Goal: Transaction & Acquisition: Purchase product/service

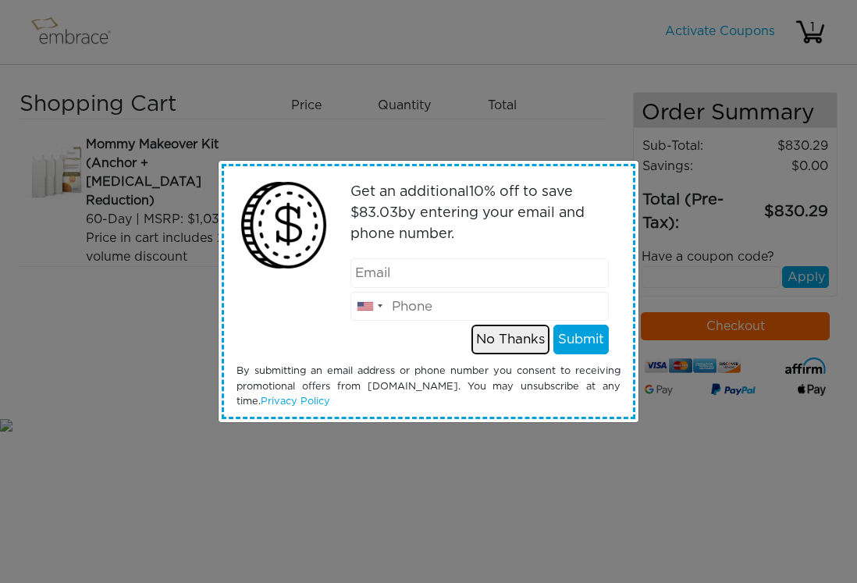
click at [490, 339] on button "No Thanks" at bounding box center [510, 340] width 78 height 30
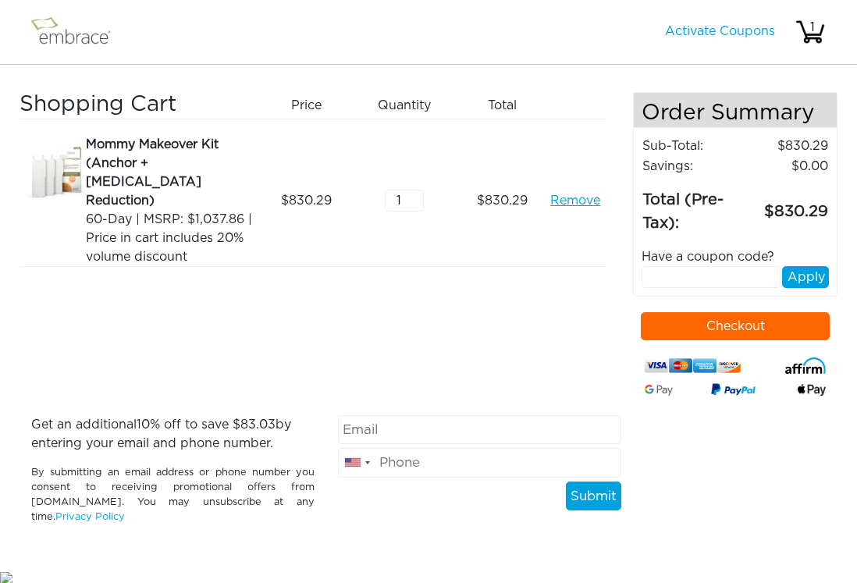
click at [665, 278] on input "text" at bounding box center [710, 277] width 139 height 22
paste input "EXTRACREDIT"
type input "EXTRACREDIT"
click at [801, 275] on button "Apply" at bounding box center [805, 277] width 47 height 22
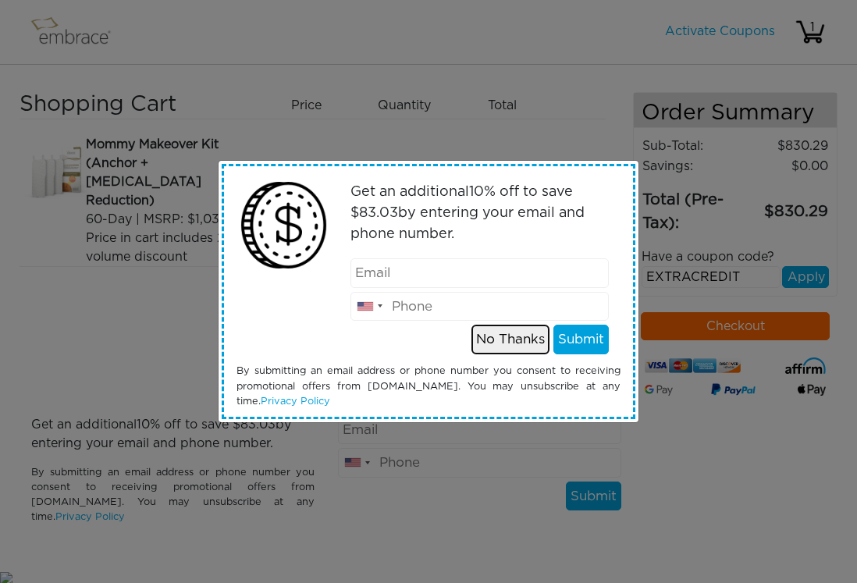
click at [499, 337] on button "No Thanks" at bounding box center [510, 340] width 78 height 30
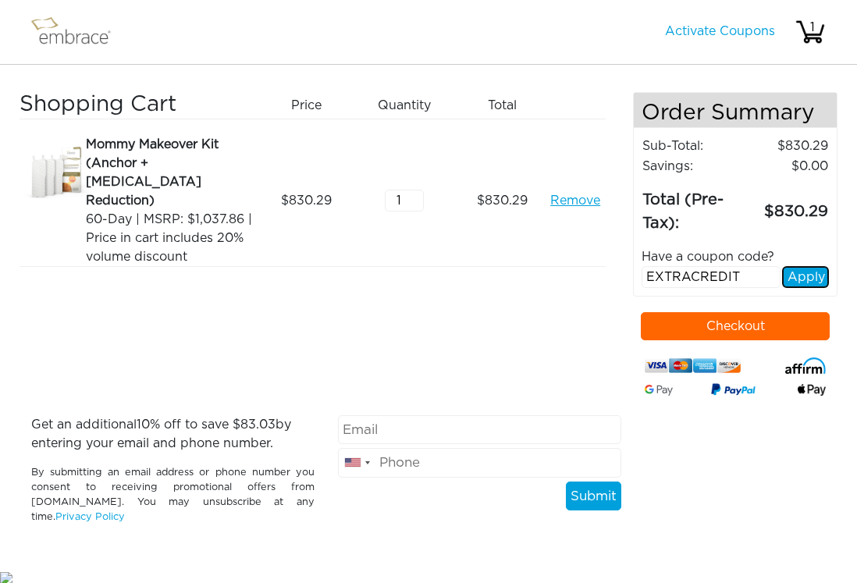
click at [804, 275] on button "Apply" at bounding box center [805, 277] width 47 height 22
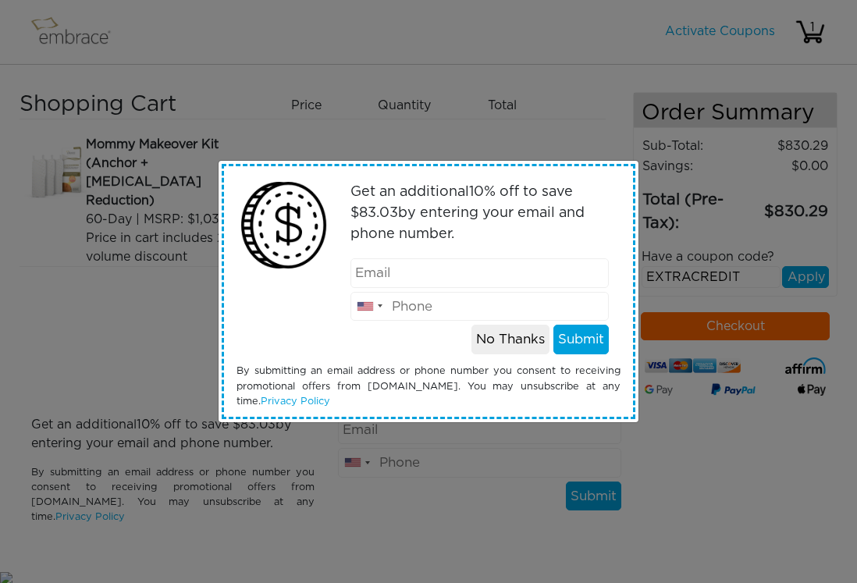
click at [413, 278] on input "email" at bounding box center [479, 273] width 259 height 30
type input "[EMAIL_ADDRESS][DOMAIN_NAME]"
click at [378, 307] on div at bounding box center [380, 305] width 5 height 3
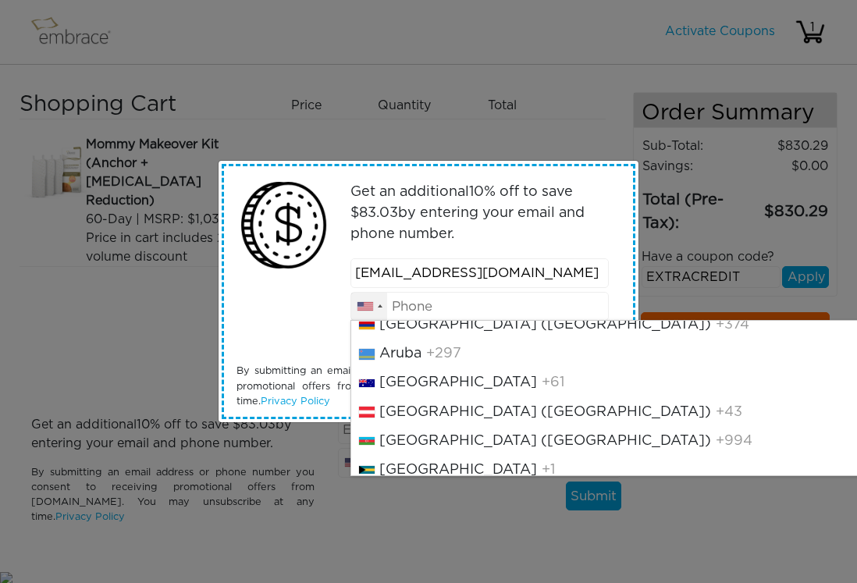
scroll to position [396, 0]
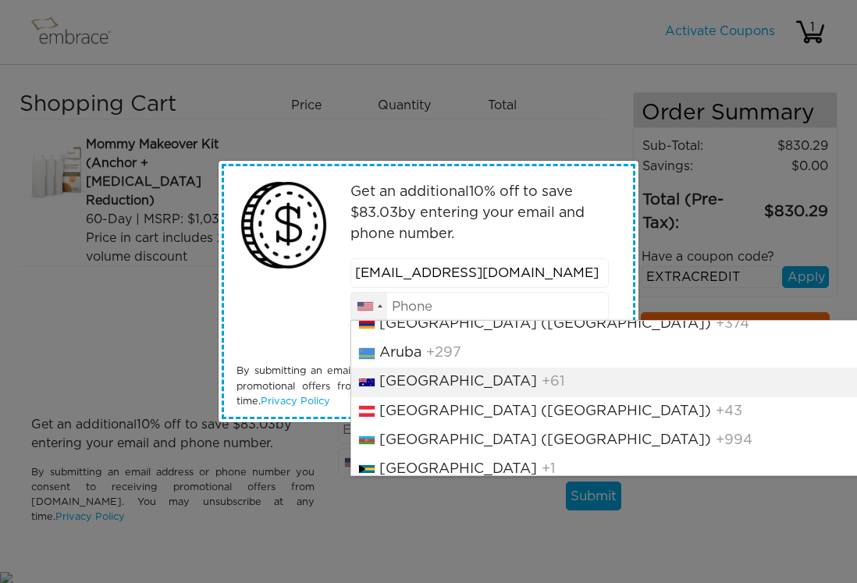
click at [400, 389] on span "[GEOGRAPHIC_DATA]" at bounding box center [458, 382] width 158 height 14
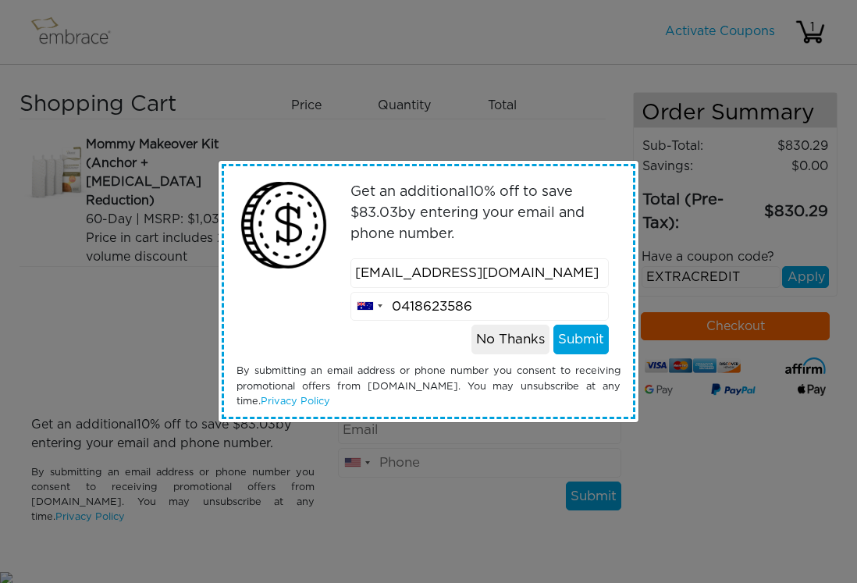
type input "0418623586"
click at [585, 322] on div "Get an additional 10 % off to save $ 83.03 by entering your email and phone num…" at bounding box center [480, 264] width 306 height 180
click at [581, 338] on button "Submit" at bounding box center [580, 340] width 55 height 30
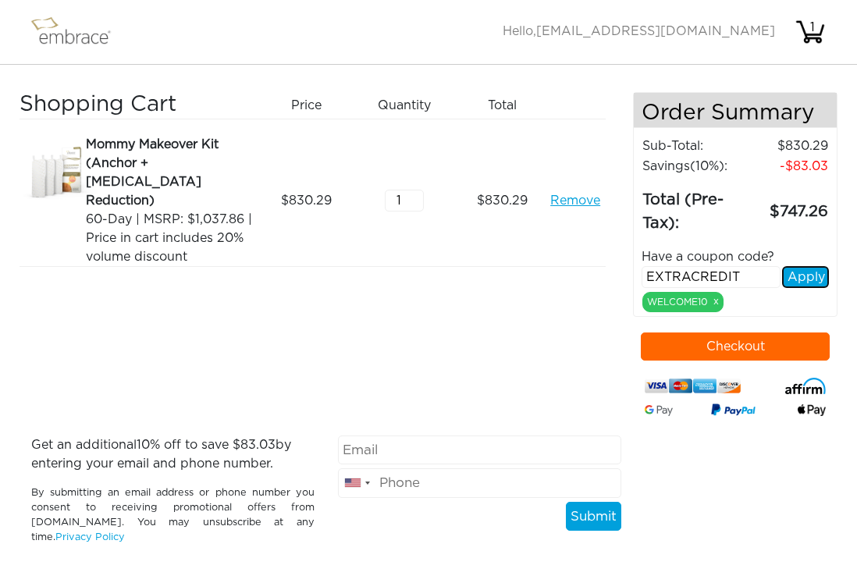
click at [795, 275] on button "Apply" at bounding box center [805, 277] width 47 height 22
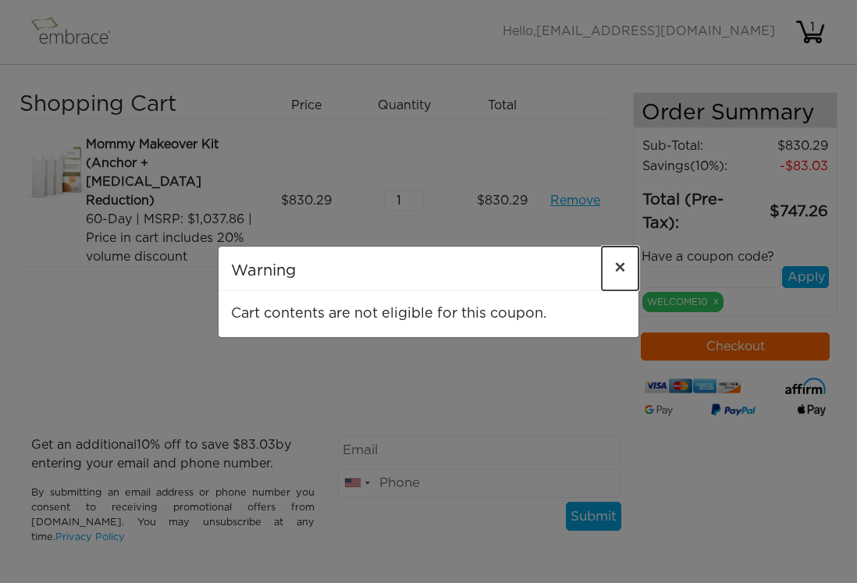
click at [619, 265] on span "×" at bounding box center [620, 268] width 12 height 19
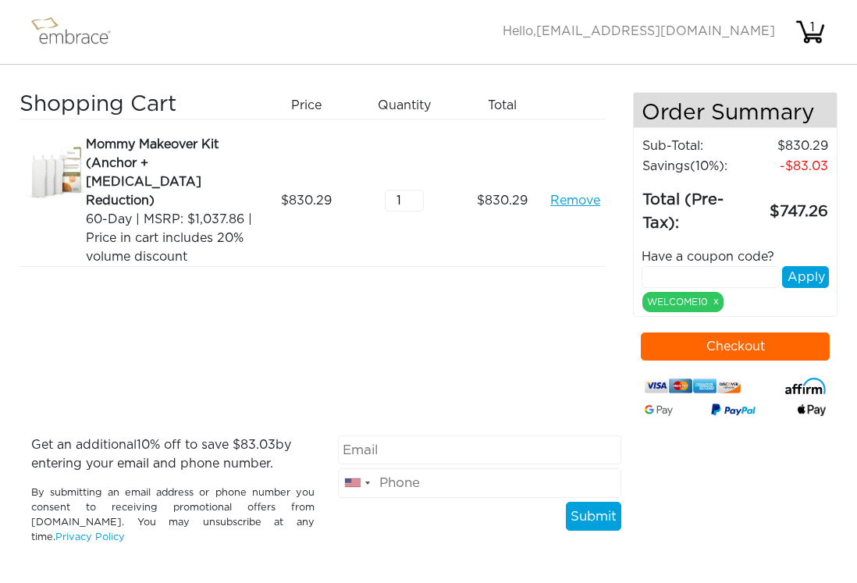
click at [581, 193] on link "Remove" at bounding box center [575, 200] width 50 height 19
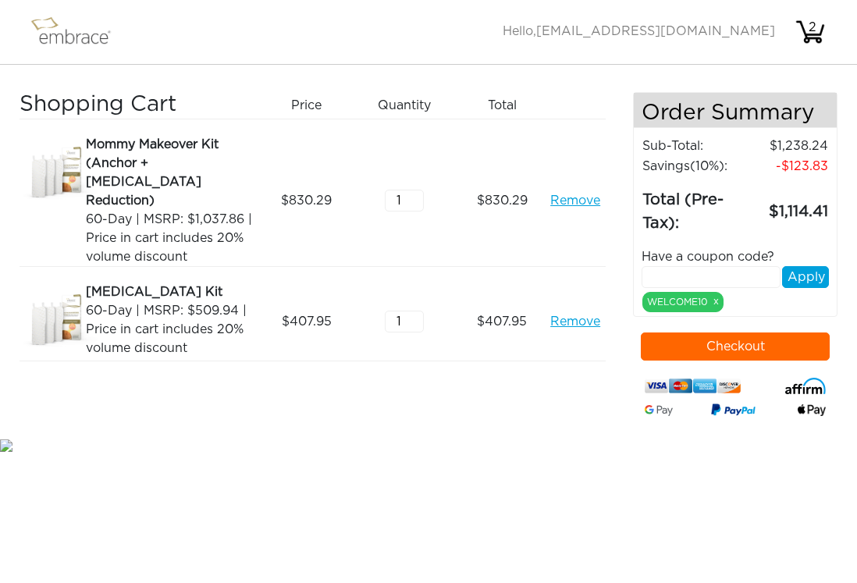
click at [573, 191] on link "Remove" at bounding box center [575, 200] width 50 height 19
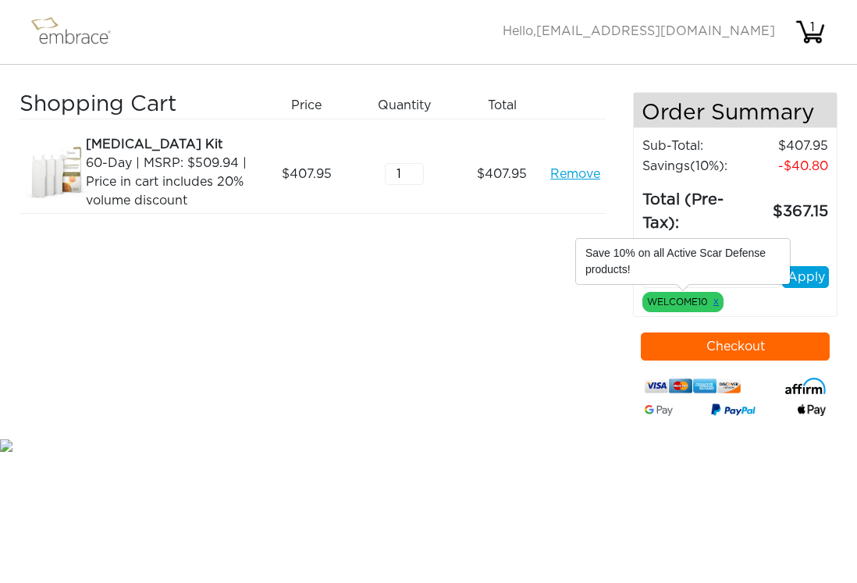
click at [715, 299] on link "x" at bounding box center [715, 301] width 5 height 14
click at [716, 299] on link "x" at bounding box center [715, 301] width 5 height 14
paste input "EXTRACREDIT"
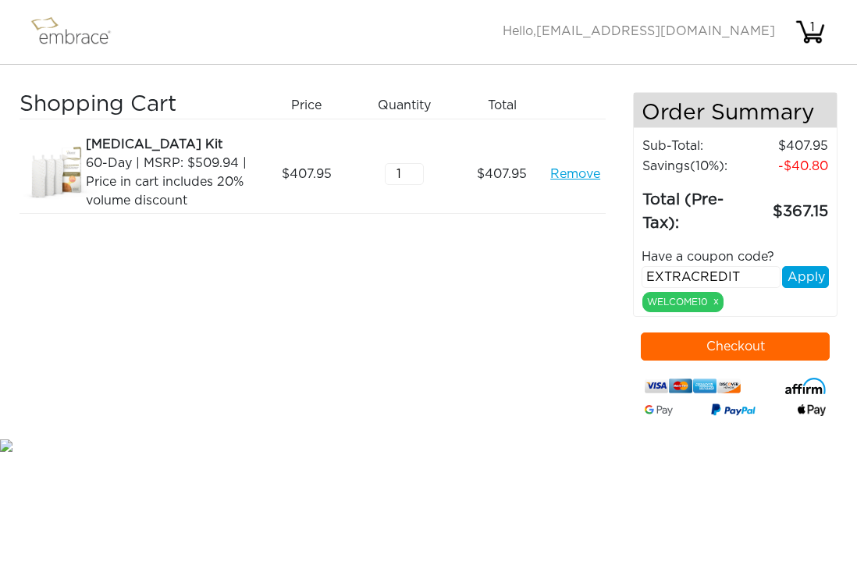
type input "EXTRACREDIT"
click at [792, 273] on button "Apply" at bounding box center [805, 277] width 47 height 22
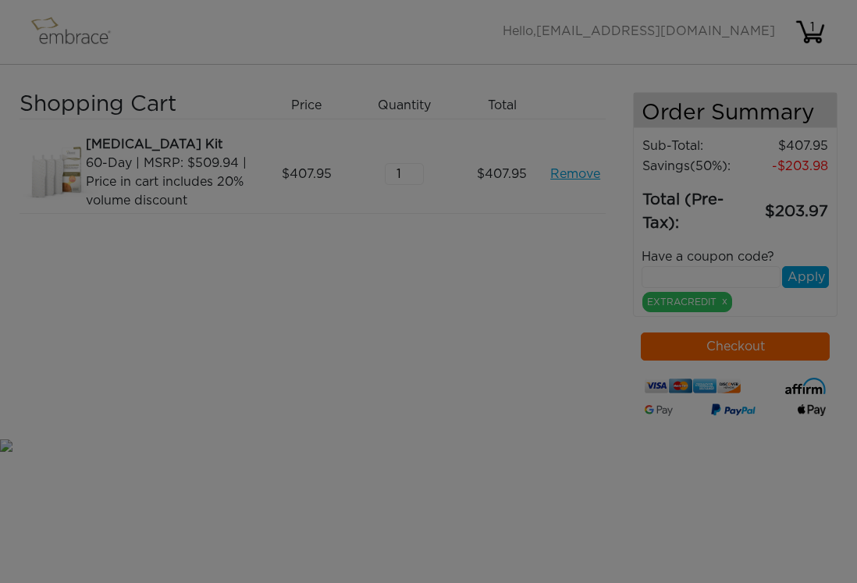
click at [808, 273] on body "Activate Coupons Hello, kiri.tovey@icloud.com 1 Shopping Cart Price Quantity Qt…" at bounding box center [428, 227] width 857 height 454
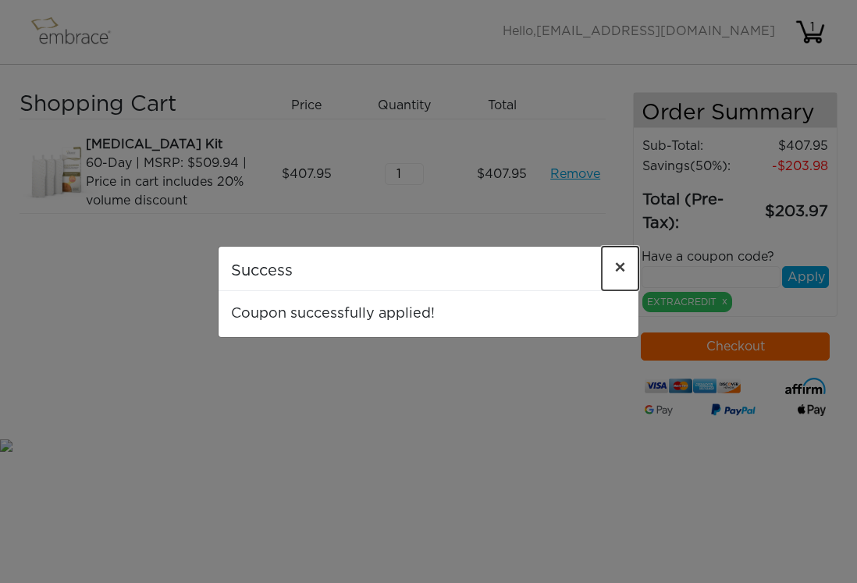
click at [620, 266] on span "×" at bounding box center [620, 268] width 12 height 19
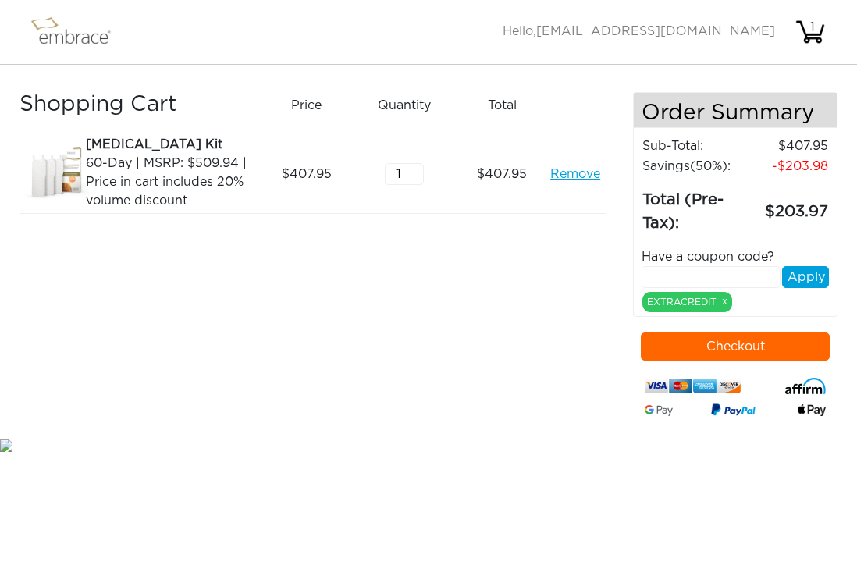
click at [64, 34] on img at bounding box center [77, 31] width 101 height 39
click at [48, 20] on img at bounding box center [77, 31] width 101 height 39
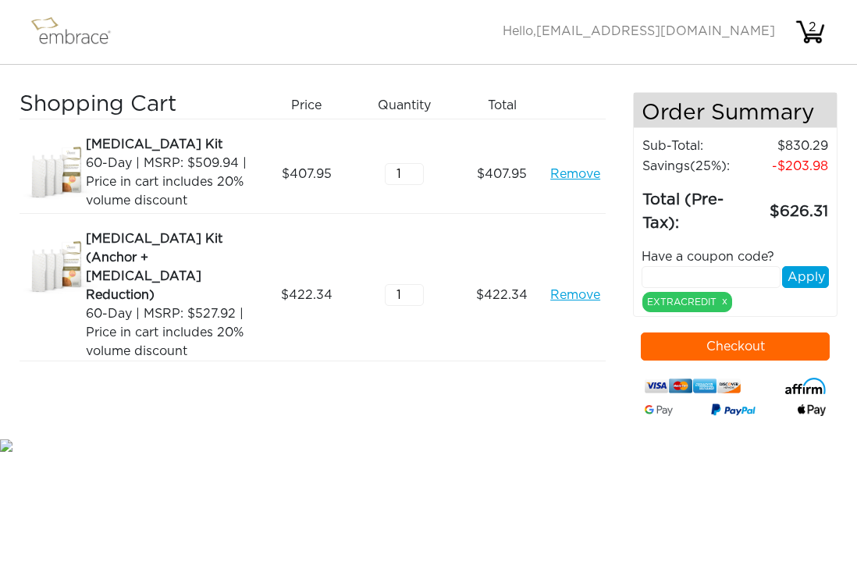
click at [65, 36] on img at bounding box center [77, 31] width 101 height 39
